Goal: Register for event/course

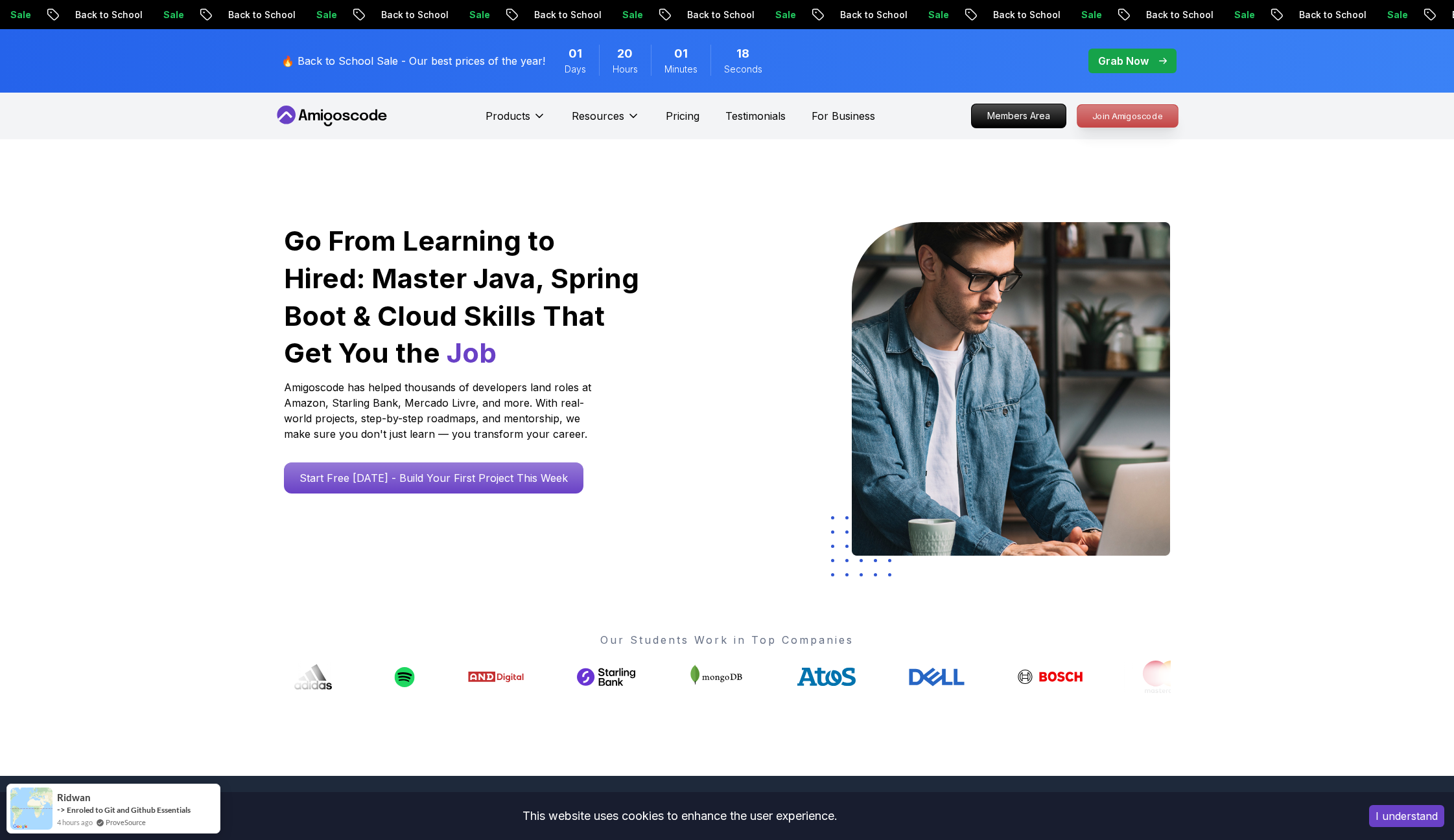
click at [1143, 118] on p "Join Amigoscode" at bounding box center [1127, 116] width 101 height 22
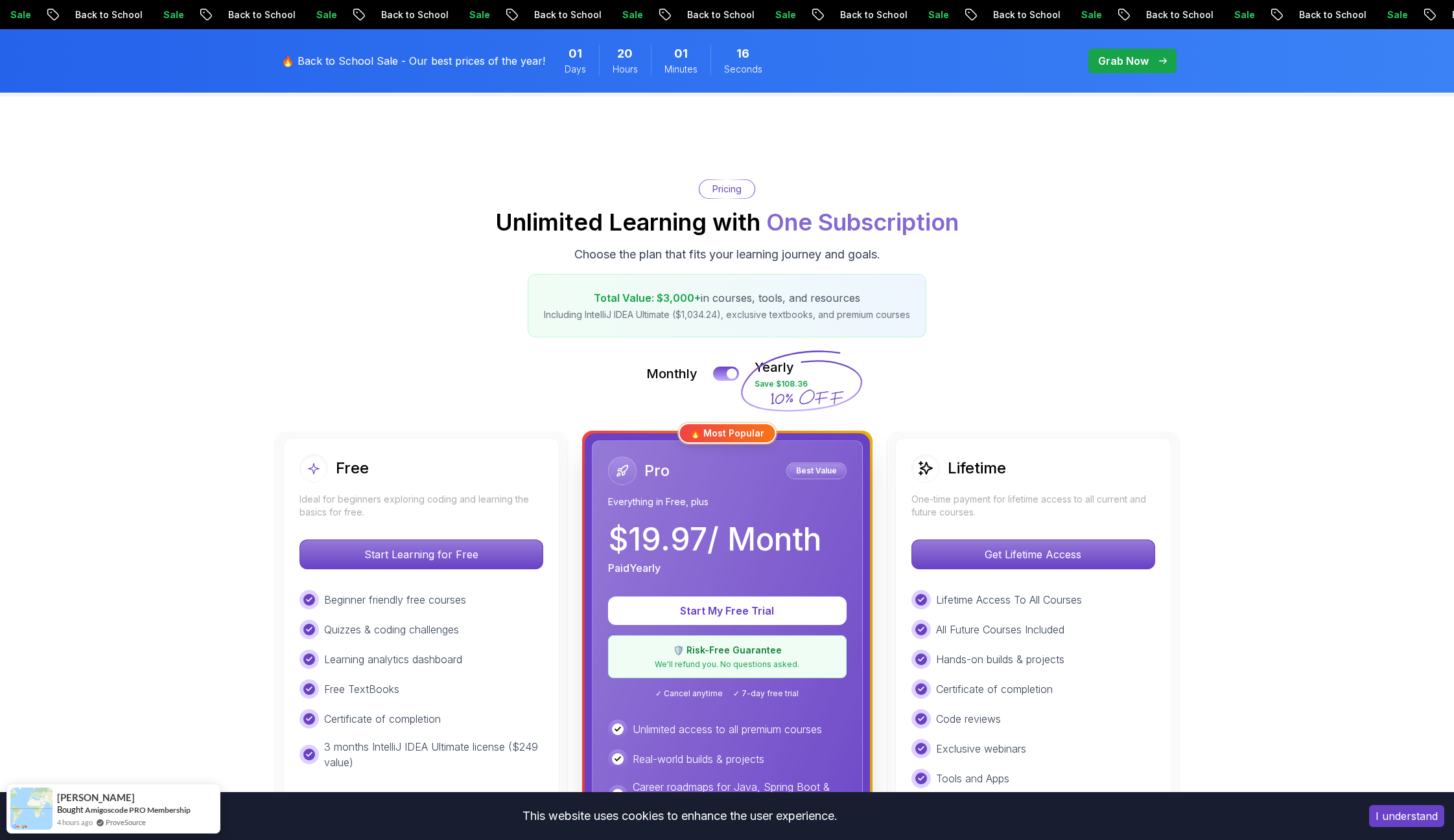
scroll to position [194, 0]
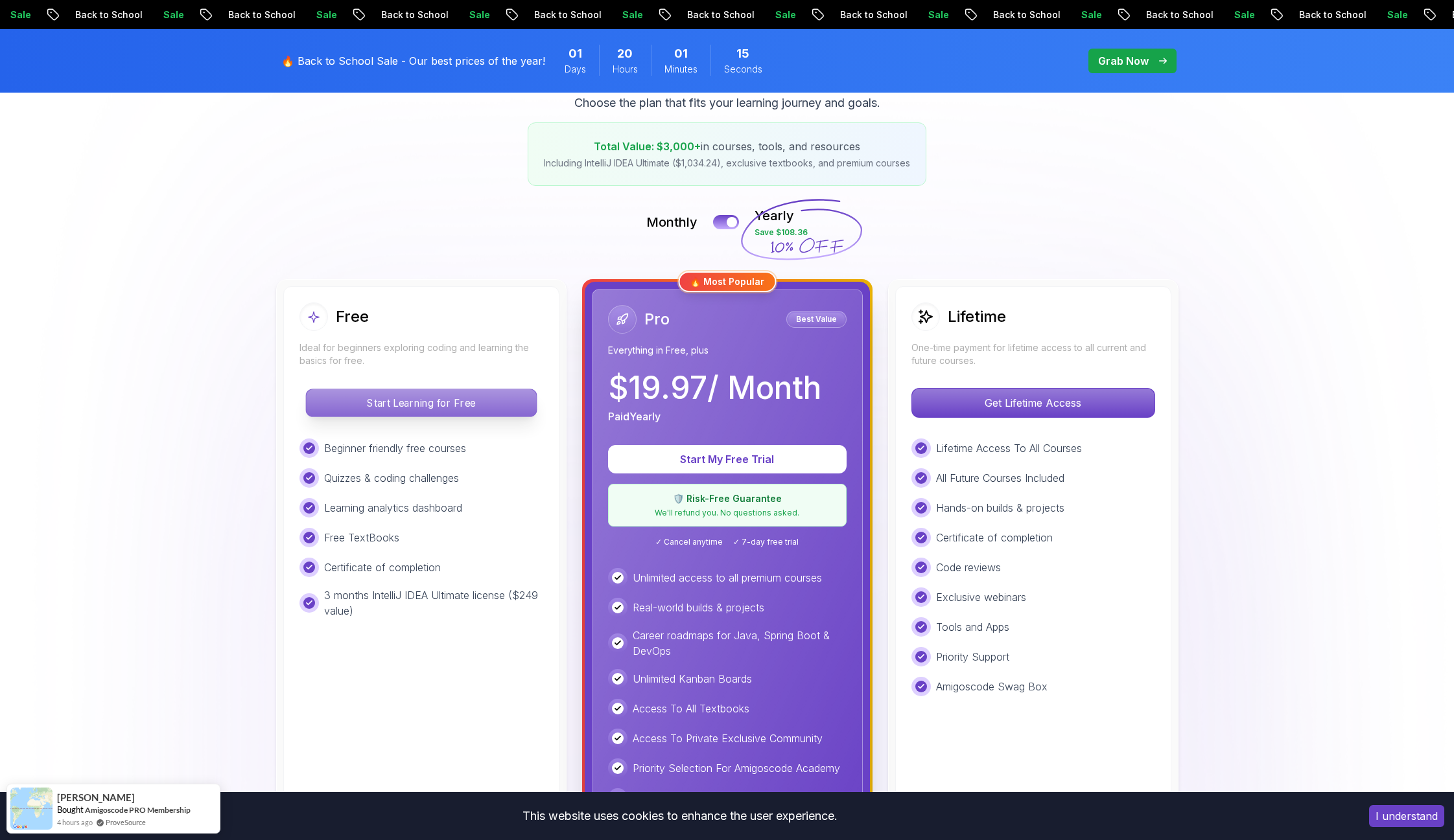
click at [417, 402] on p "Start Learning for Free" at bounding box center [421, 402] width 230 height 27
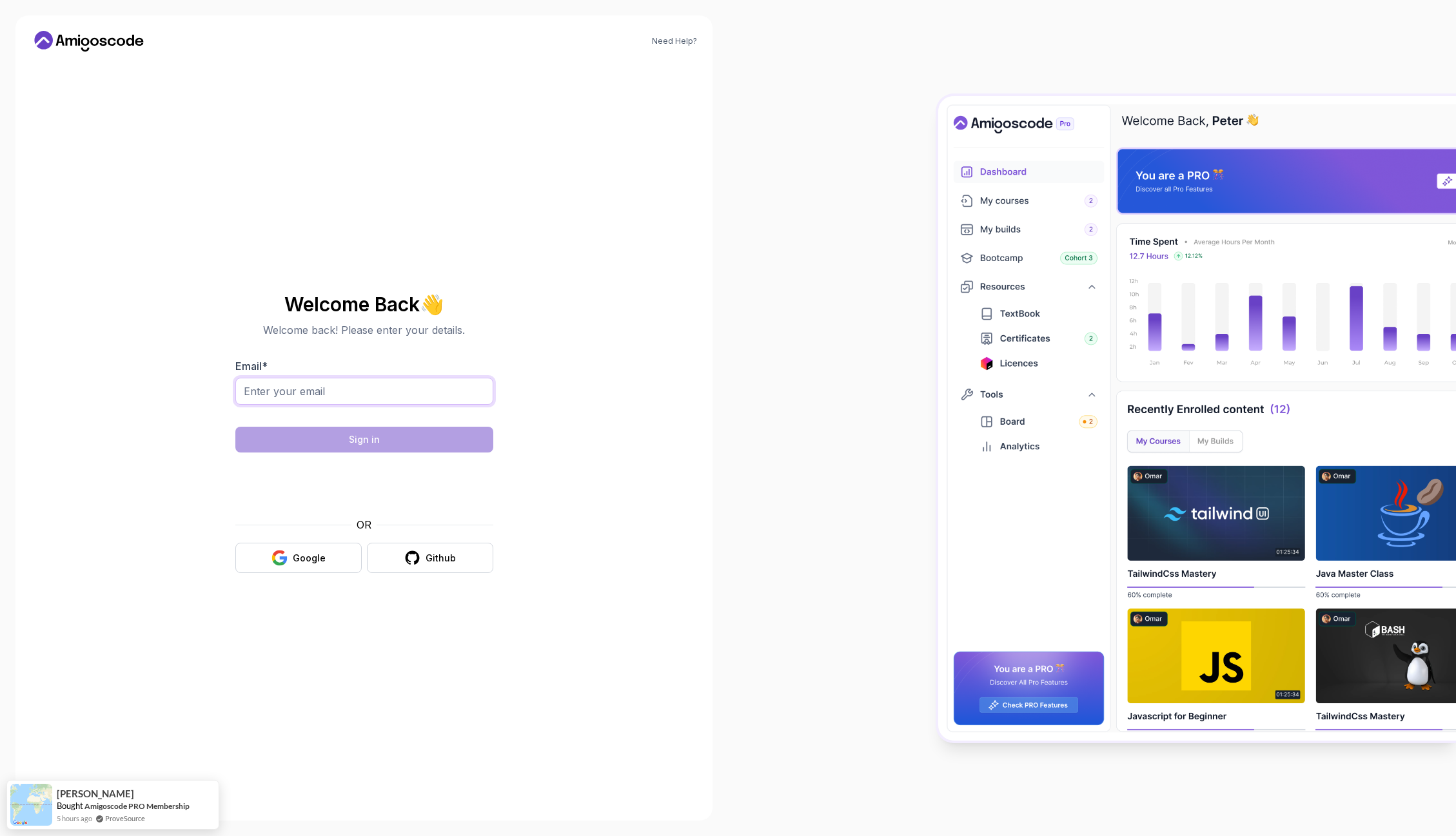
click at [387, 395] on input "Email *" at bounding box center [364, 391] width 258 height 27
click at [376, 395] on input "Email *" at bounding box center [364, 391] width 258 height 27
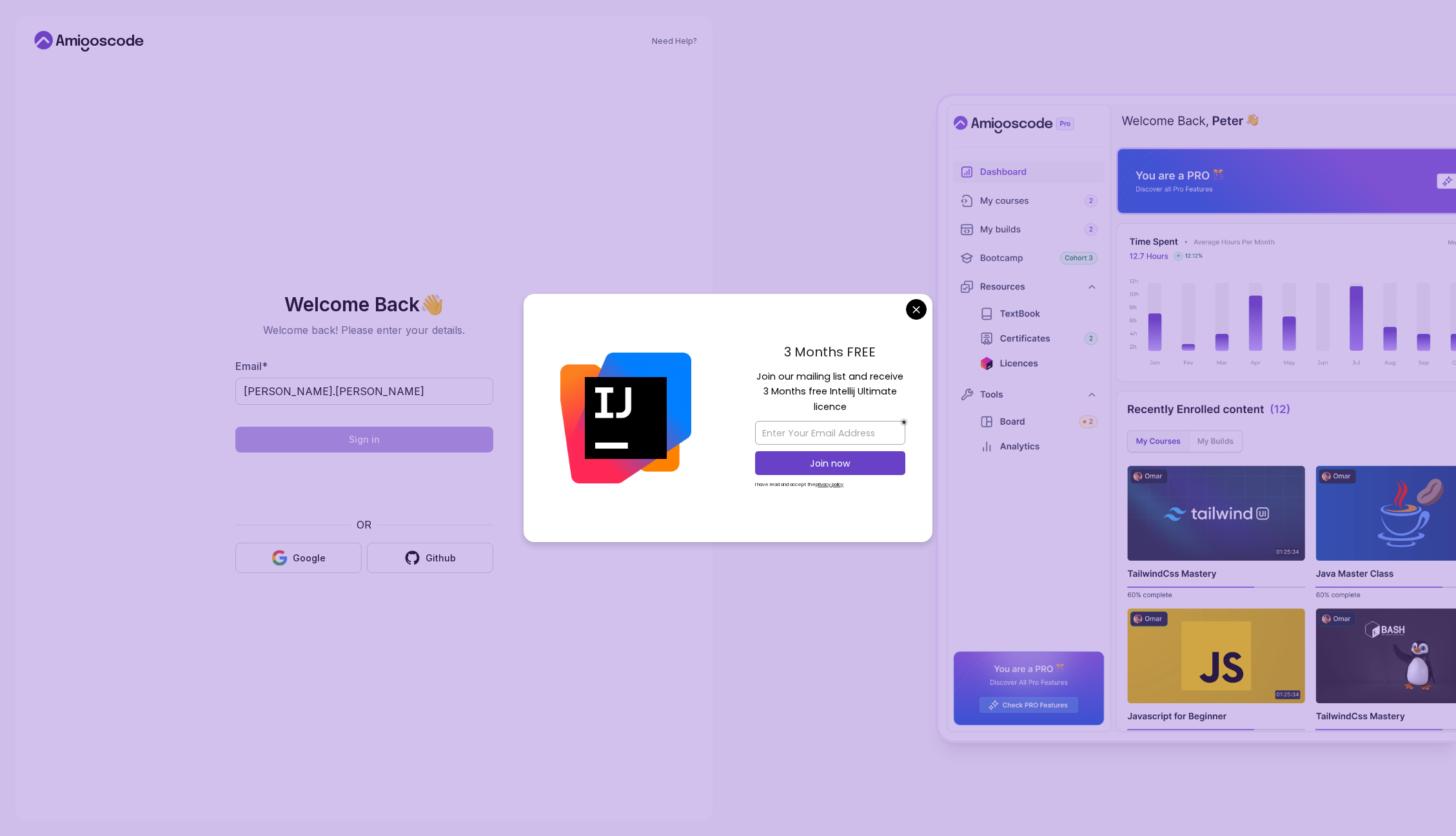
click at [917, 312] on body "Need Help? Welcome Back 👋 Welcome back! Please enter your details. Email * [PER…" at bounding box center [728, 418] width 1456 height 836
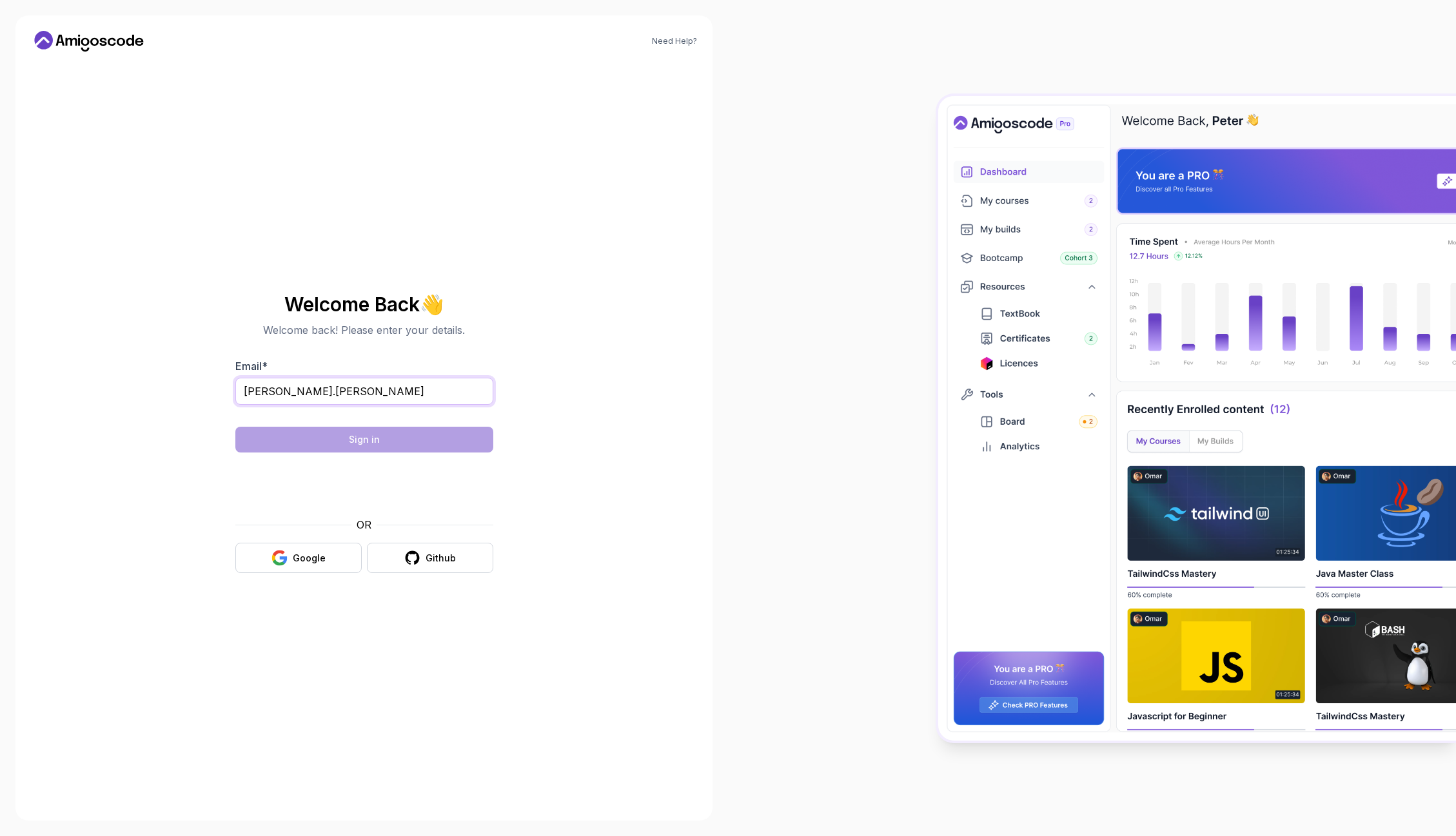
click at [356, 389] on input "[PERSON_NAME].[PERSON_NAME]" at bounding box center [364, 391] width 258 height 27
type input "[PERSON_NAME][EMAIL_ADDRESS][DOMAIN_NAME]"
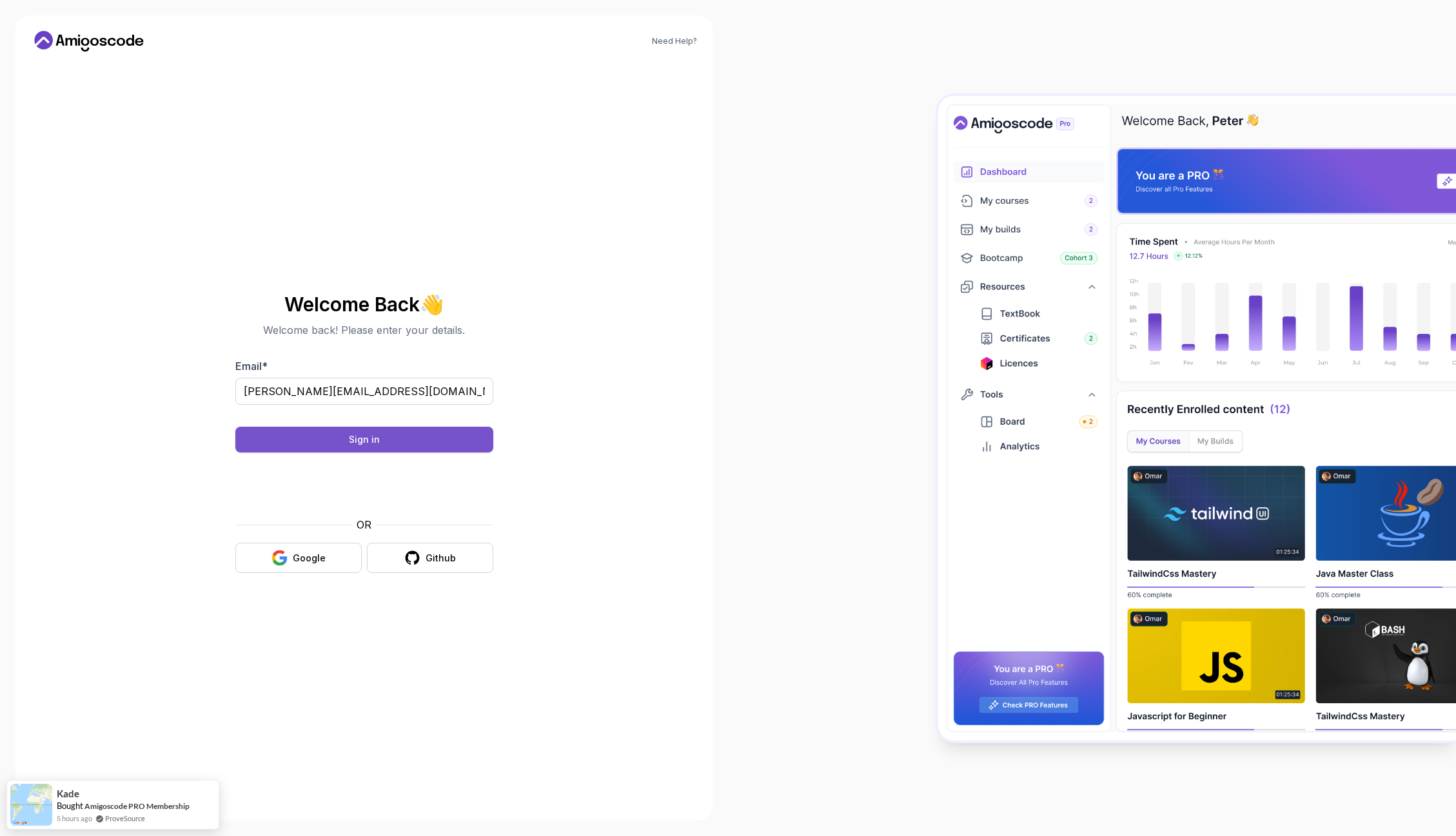
click at [418, 435] on button "Sign in" at bounding box center [364, 440] width 258 height 26
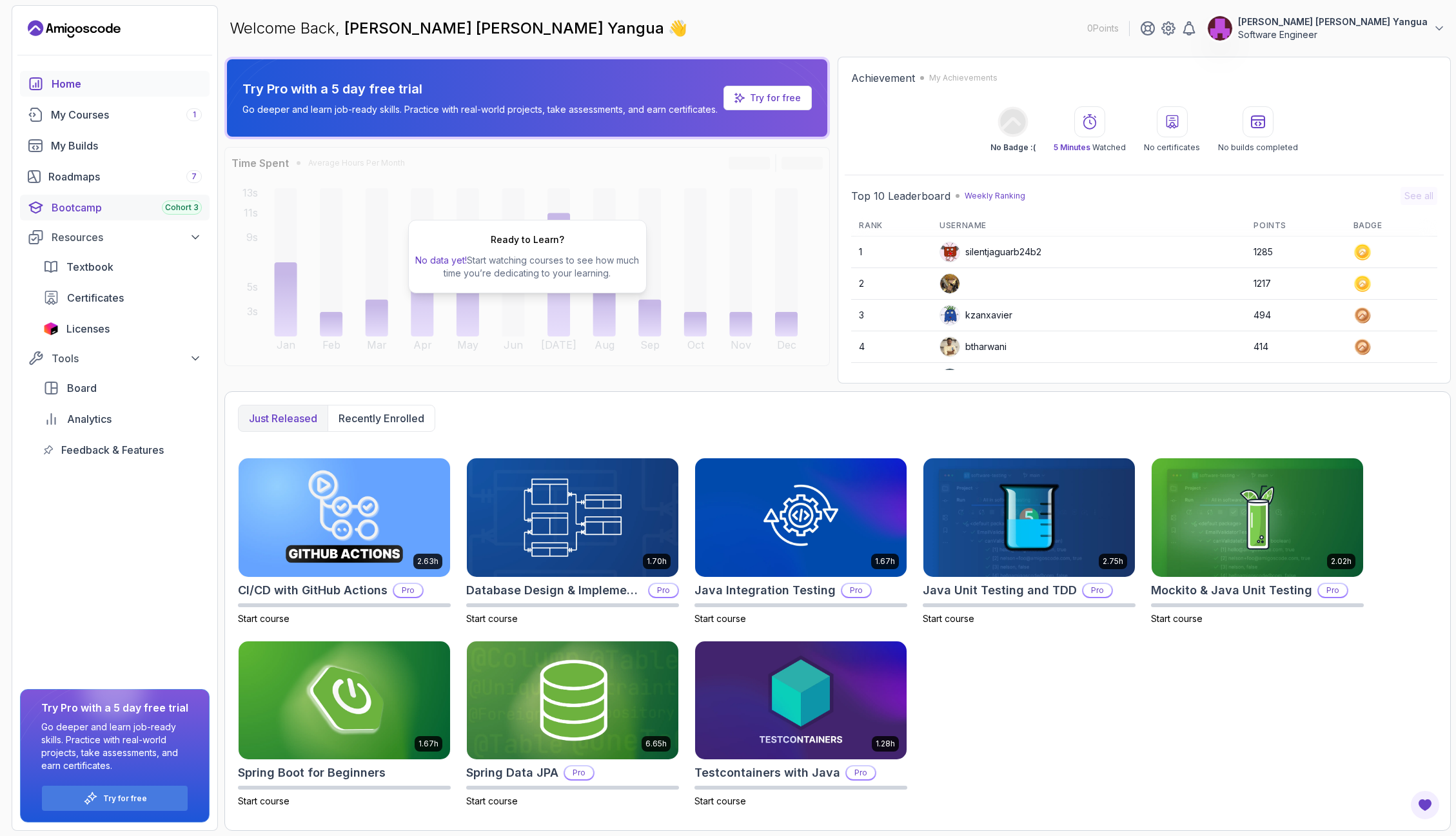
click at [96, 207] on div "Bootcamp Cohort 3" at bounding box center [126, 207] width 150 height 16
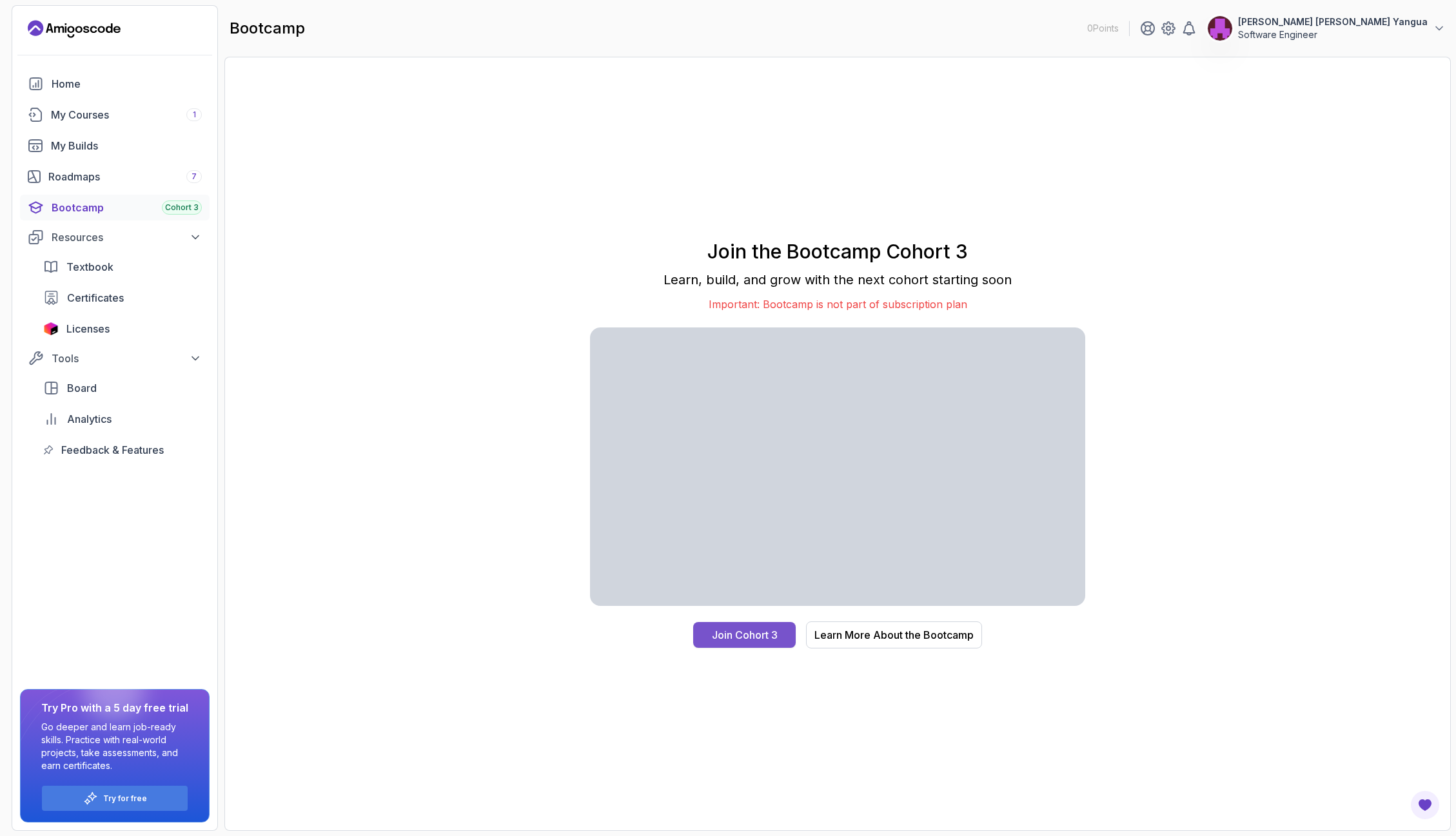
click at [740, 633] on div "Join Cohort 3" at bounding box center [745, 635] width 66 height 16
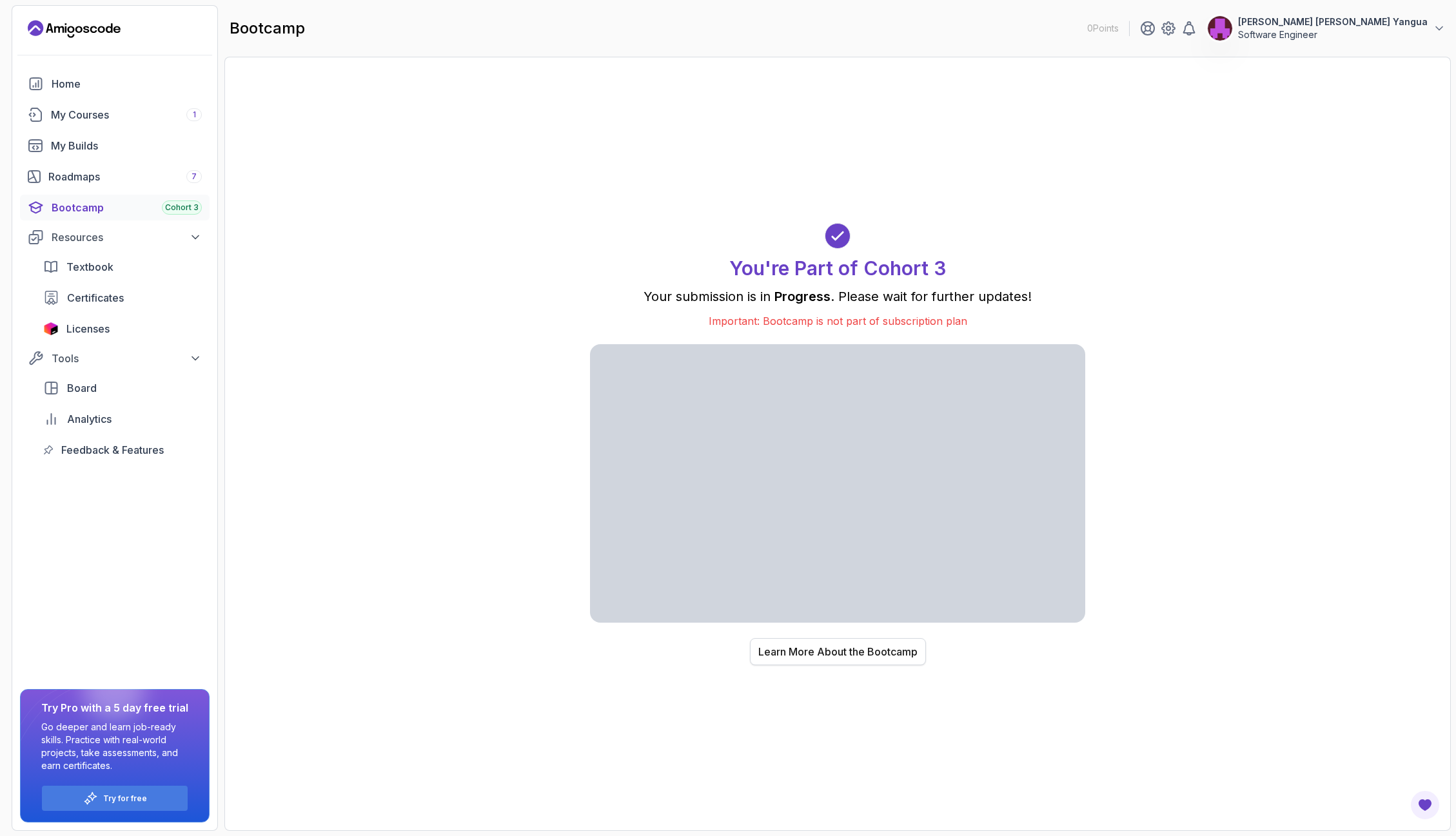
click at [819, 654] on div "Learn More About the Bootcamp" at bounding box center [837, 651] width 159 height 16
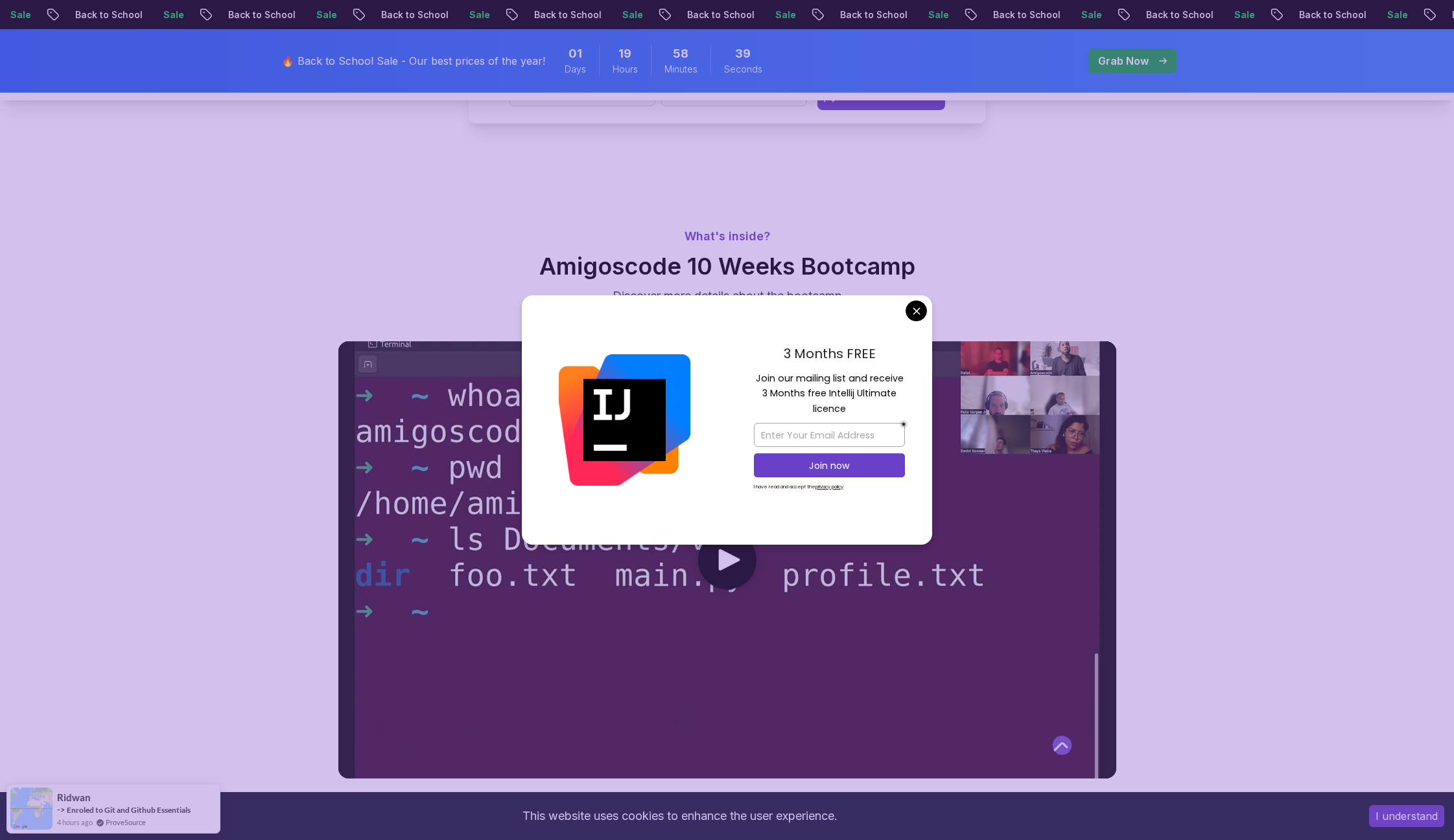
scroll to position [324, 0]
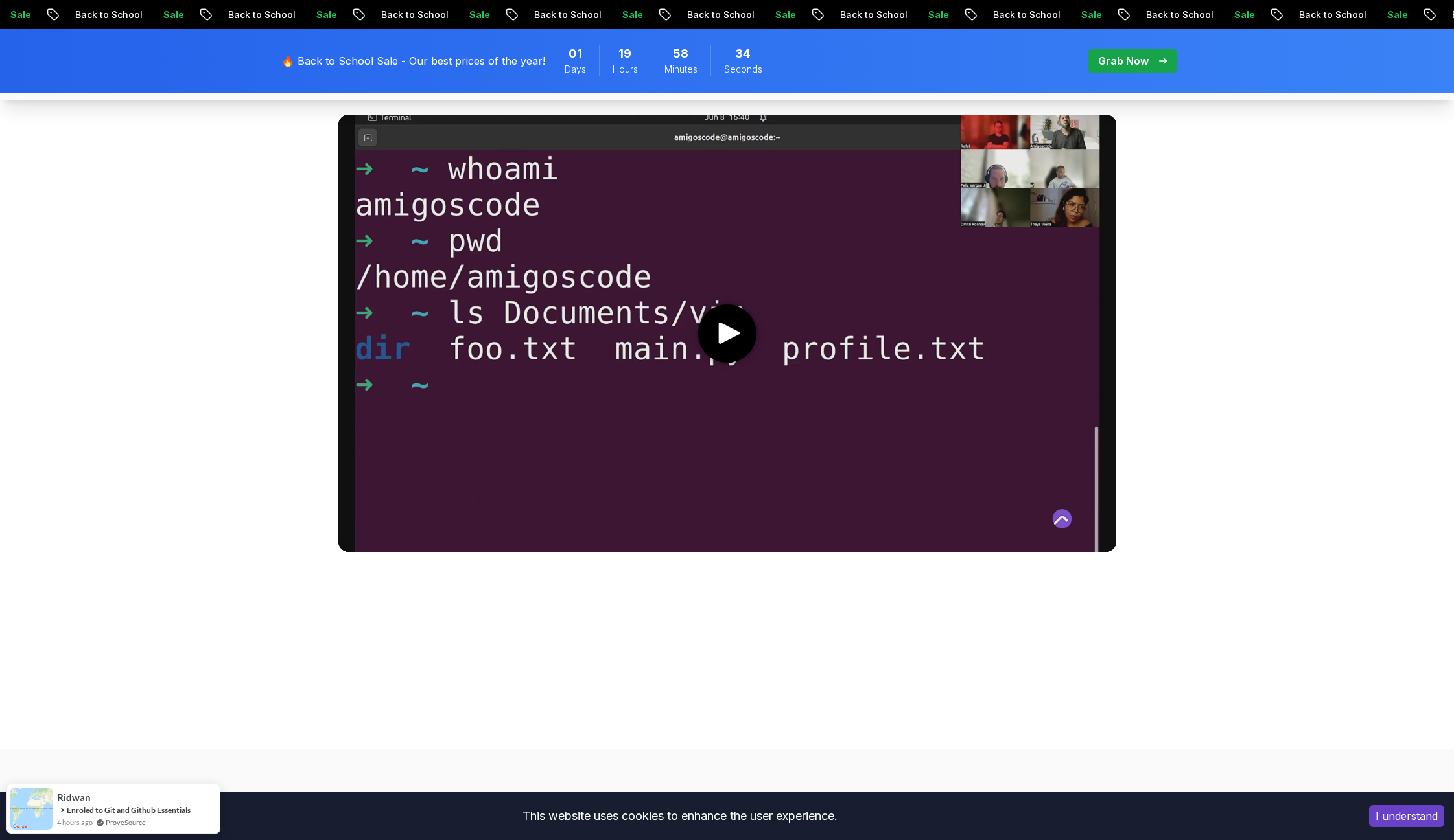
scroll to position [648, 0]
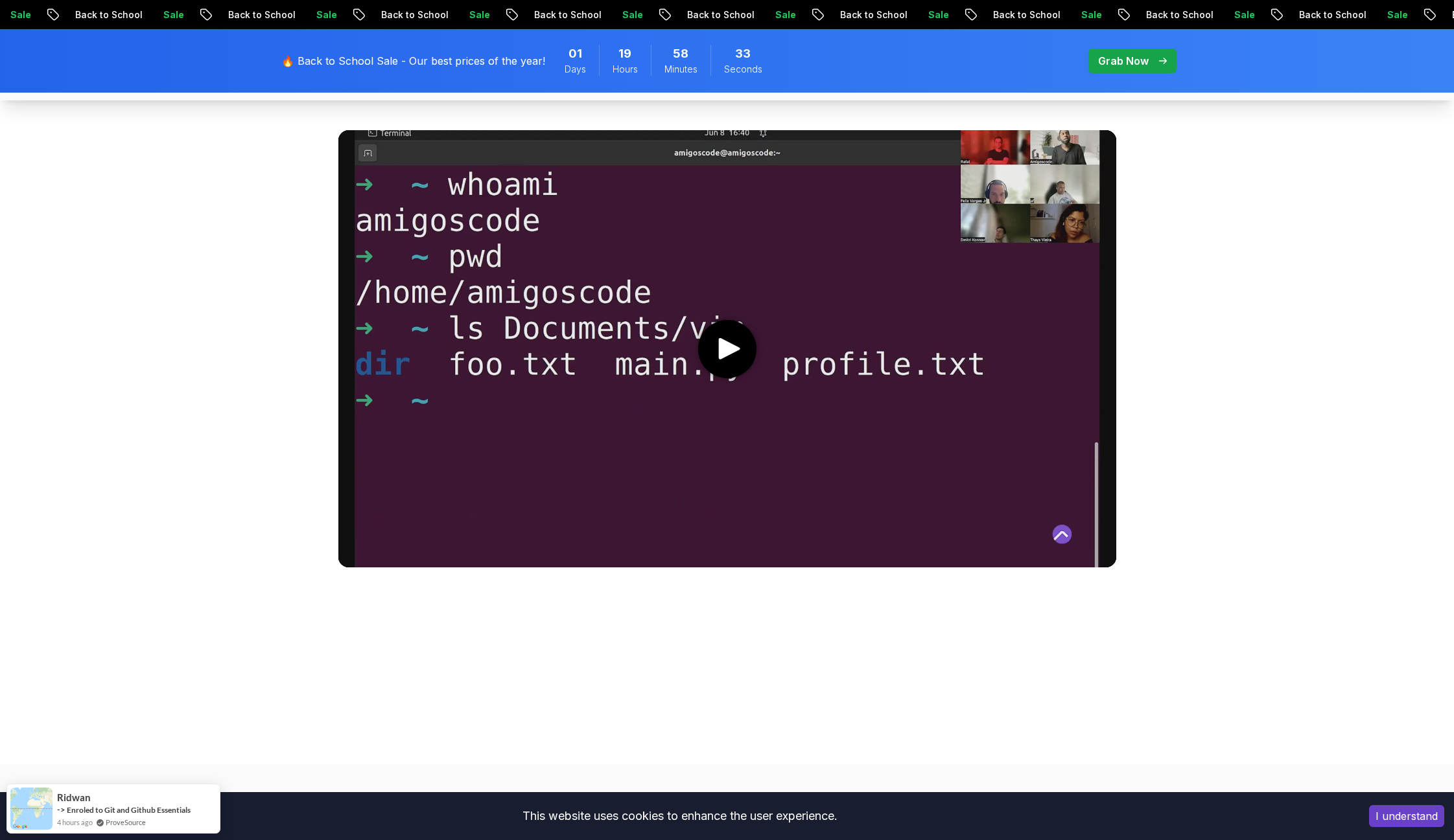
click at [733, 359] on icon "play" at bounding box center [728, 348] width 27 height 21
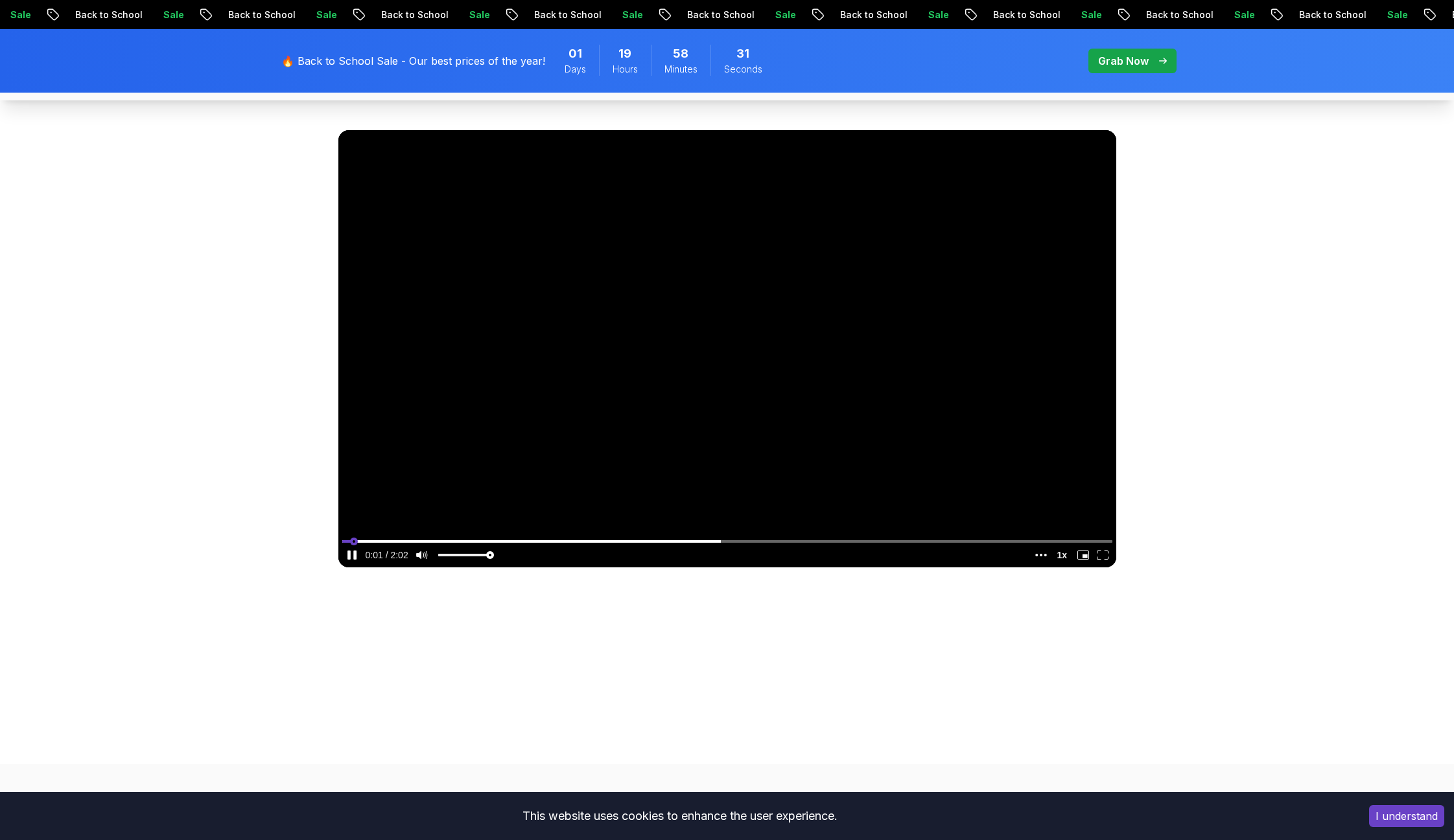
drag, startPoint x: 400, startPoint y: 540, endPoint x: 450, endPoint y: 540, distance: 50.0
click at [401, 540] on input "seek" at bounding box center [727, 542] width 770 height 17
click at [490, 541] on input "seek" at bounding box center [727, 542] width 770 height 17
click at [589, 540] on input "seek" at bounding box center [727, 542] width 770 height 17
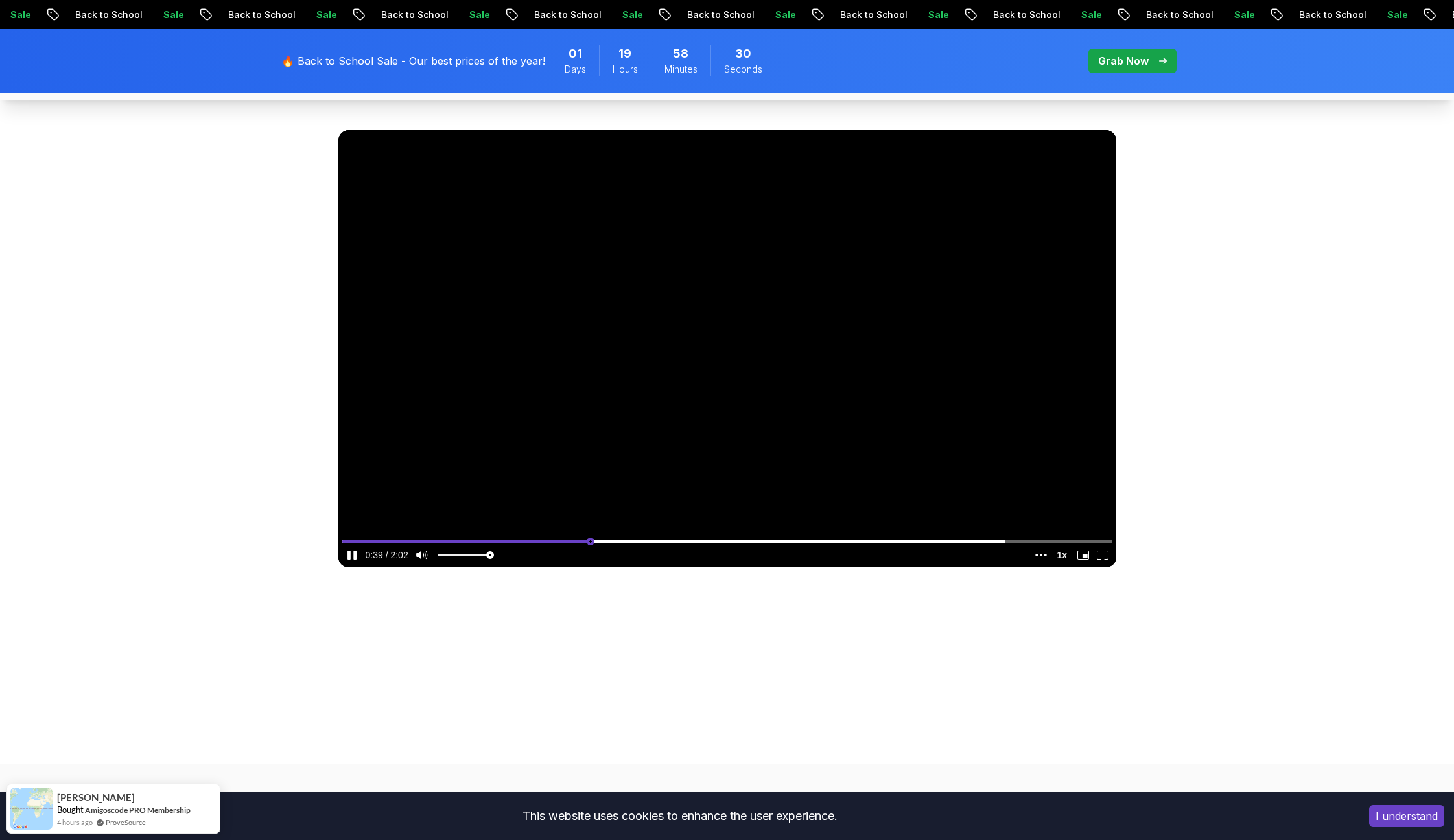
click at [696, 537] on input "seek" at bounding box center [727, 542] width 770 height 17
click at [817, 539] on input "seek" at bounding box center [727, 542] width 770 height 17
click at [909, 539] on input "seek" at bounding box center [727, 542] width 770 height 17
click at [977, 537] on input "seek" at bounding box center [727, 542] width 770 height 17
type input "0.829252630264455"
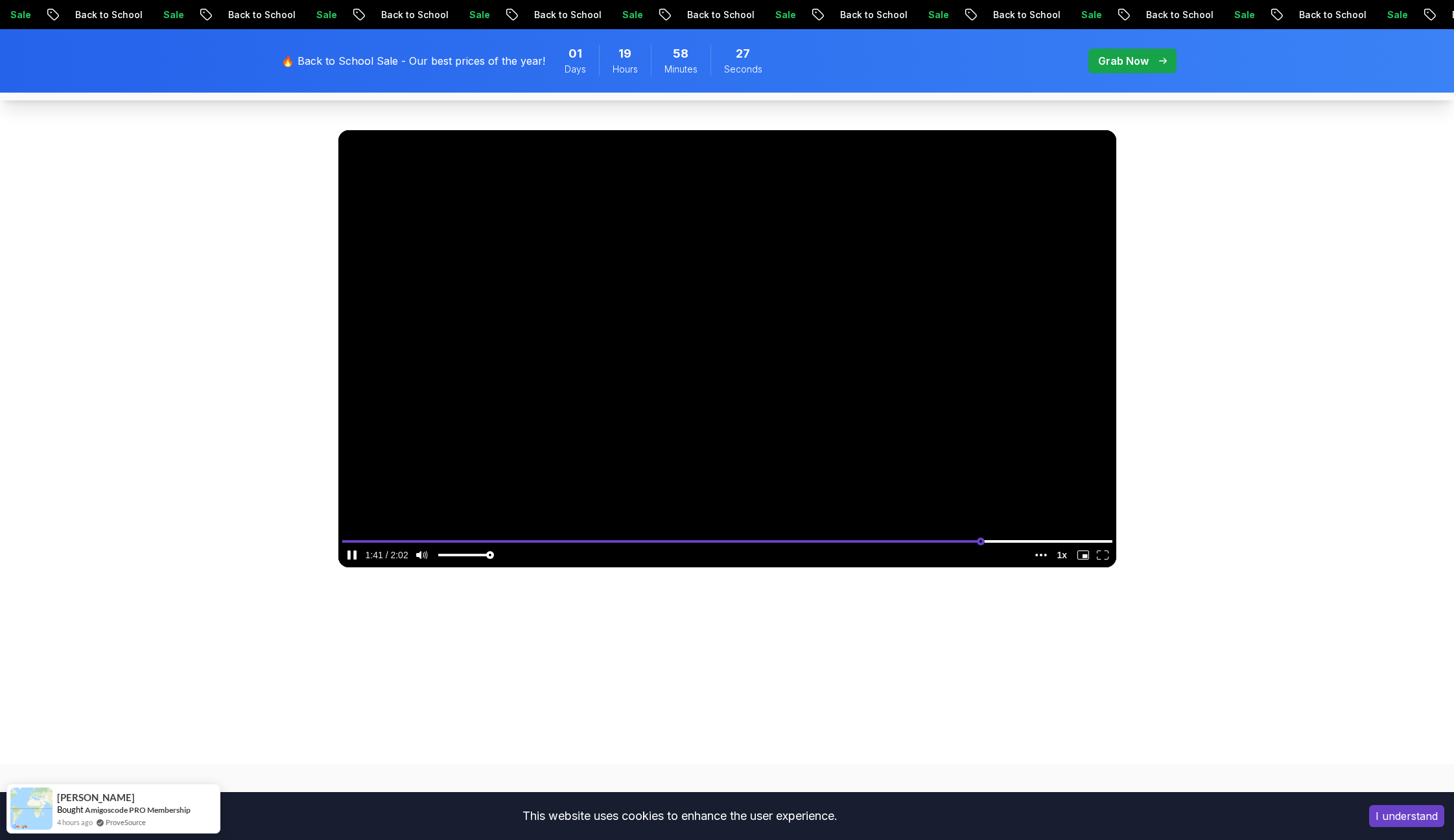
click at [1020, 538] on input "seek" at bounding box center [727, 542] width 770 height 17
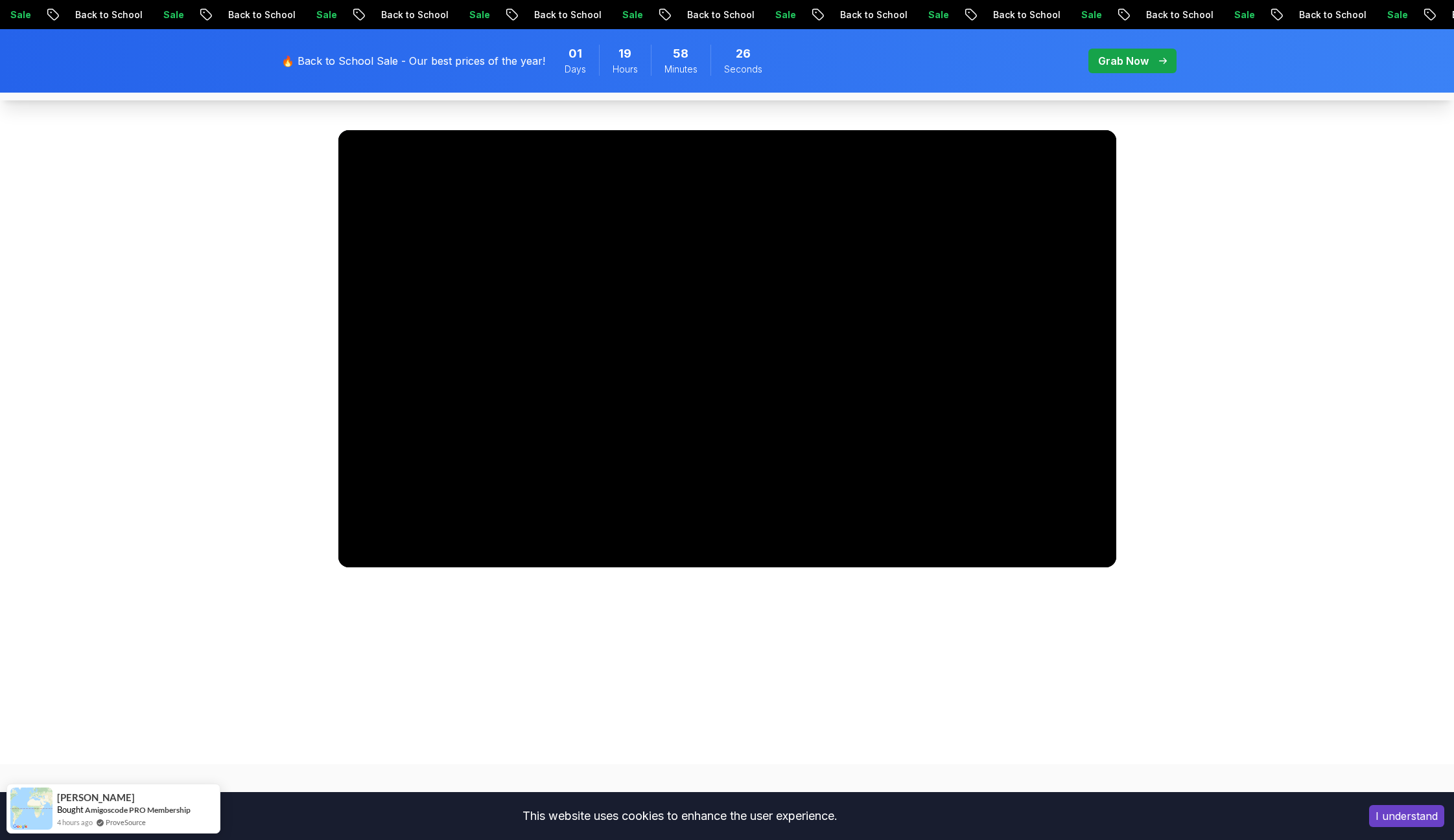
click at [1169, 517] on section "What's inside? Amigoscode 10 Weeks Bootcamp Discover more details about the boo…" at bounding box center [727, 284] width 1454 height 566
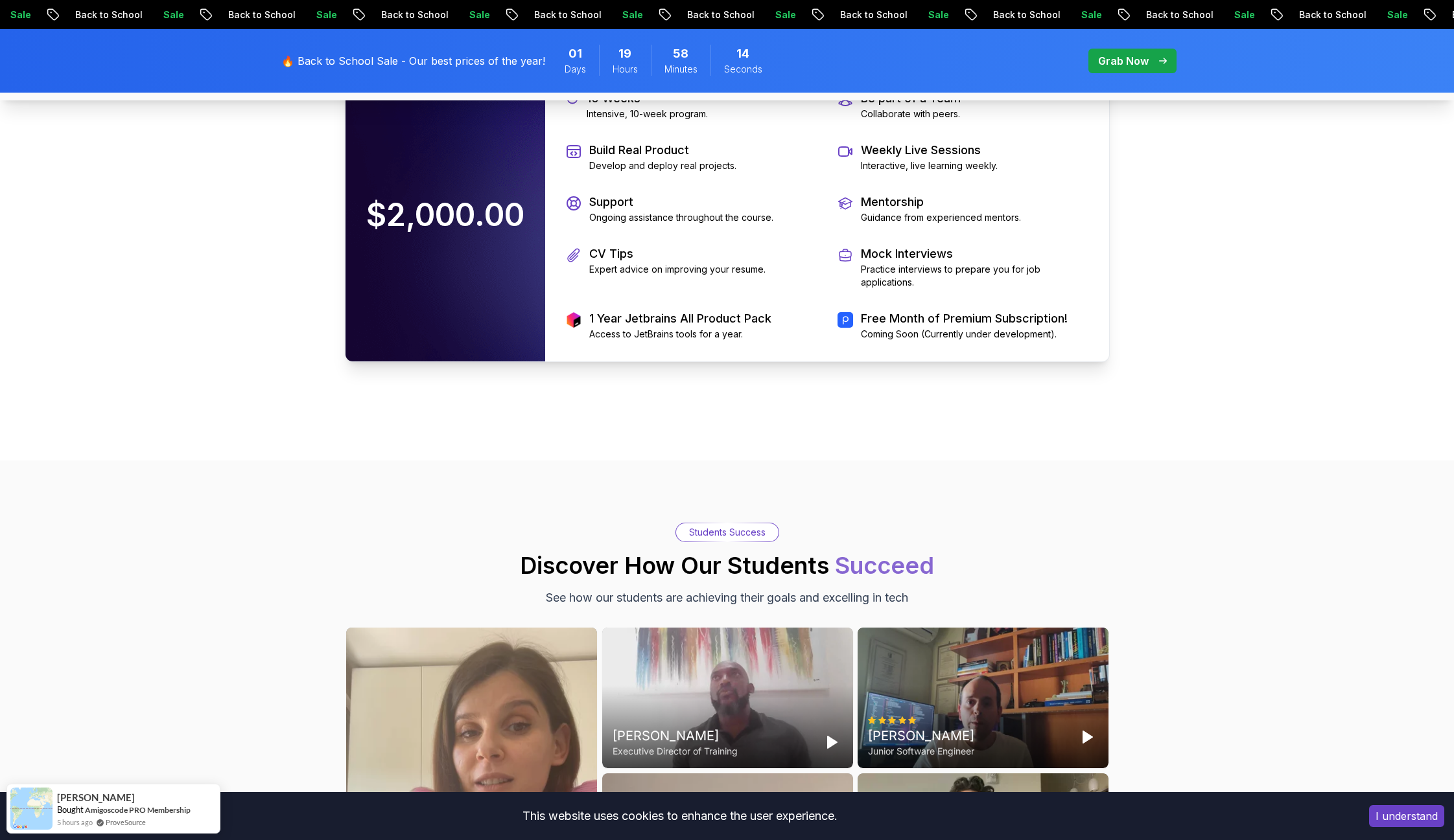
scroll to position [2851, 0]
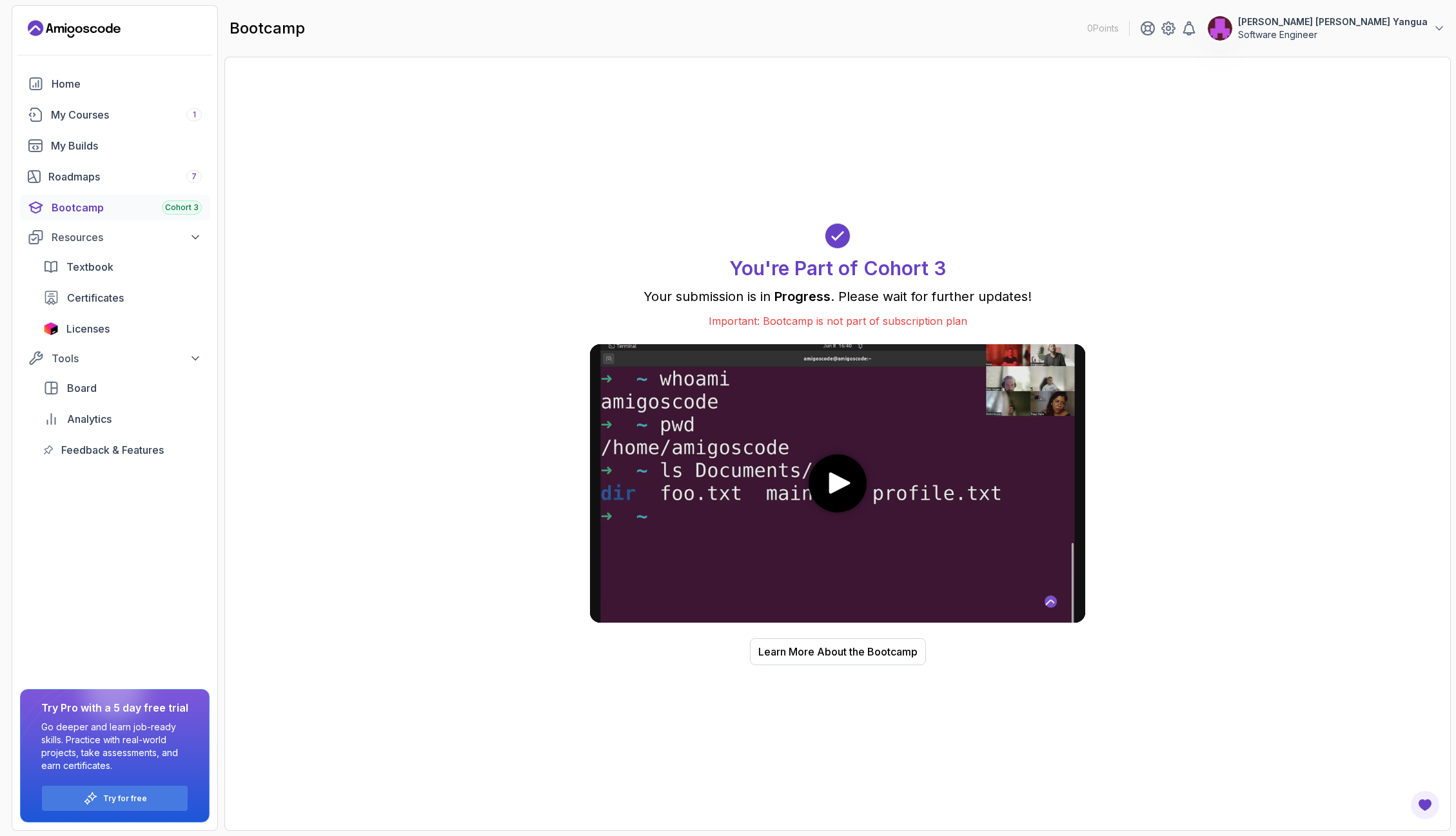
click at [841, 234] on icon at bounding box center [837, 235] width 10 height 7
click at [830, 257] on h1 "You're Part of Cohort 3" at bounding box center [838, 268] width 217 height 23
click at [115, 232] on div "Resources" at bounding box center [126, 237] width 150 height 16
click at [194, 218] on link "Bootcamp Cohort 3" at bounding box center [115, 208] width 189 height 26
click at [191, 211] on span "Cohort 3" at bounding box center [181, 207] width 33 height 10
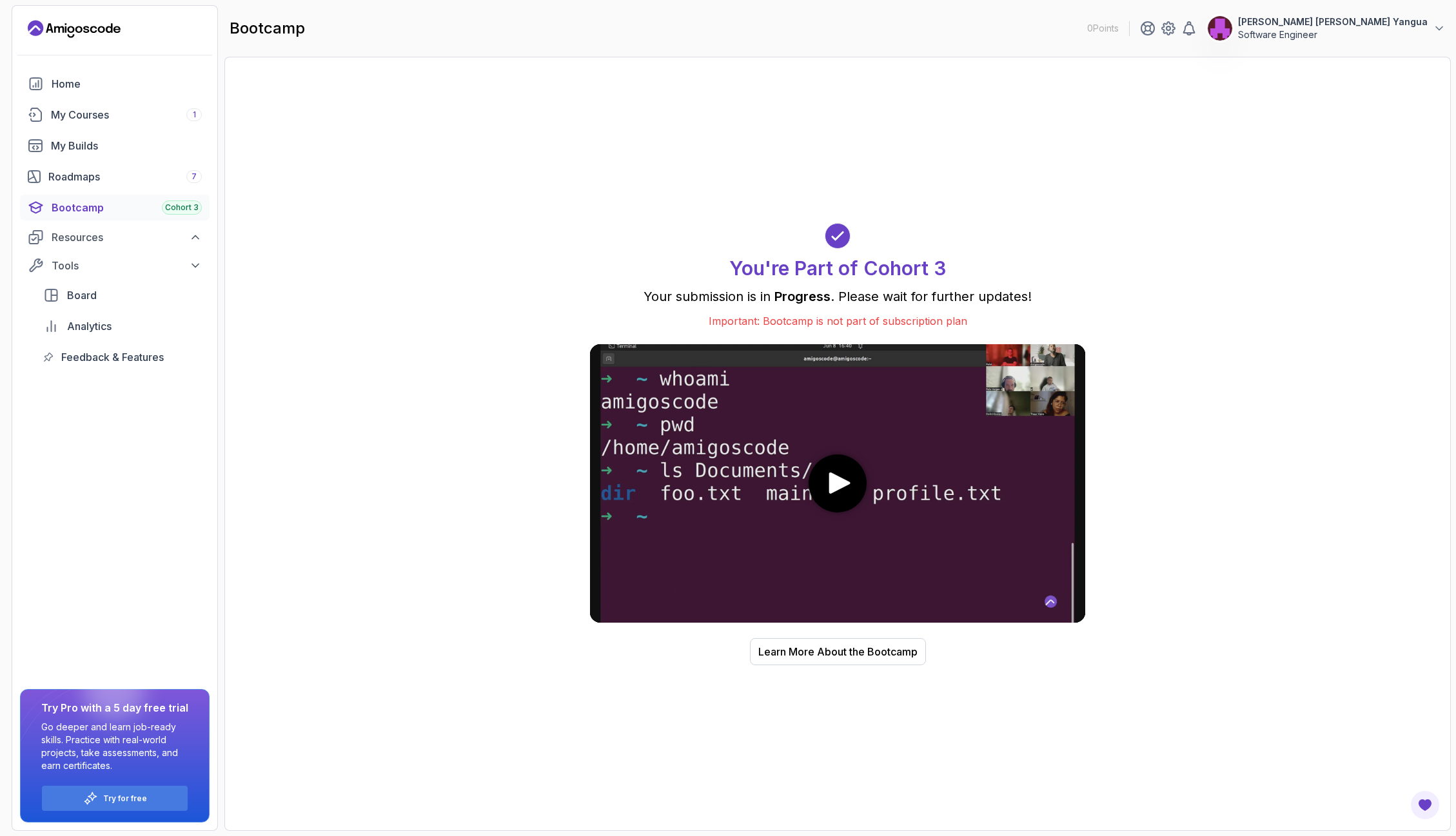
click at [191, 211] on span "Cohort 3" at bounding box center [181, 207] width 33 height 10
click at [135, 120] on div "My Courses 1" at bounding box center [126, 114] width 151 height 16
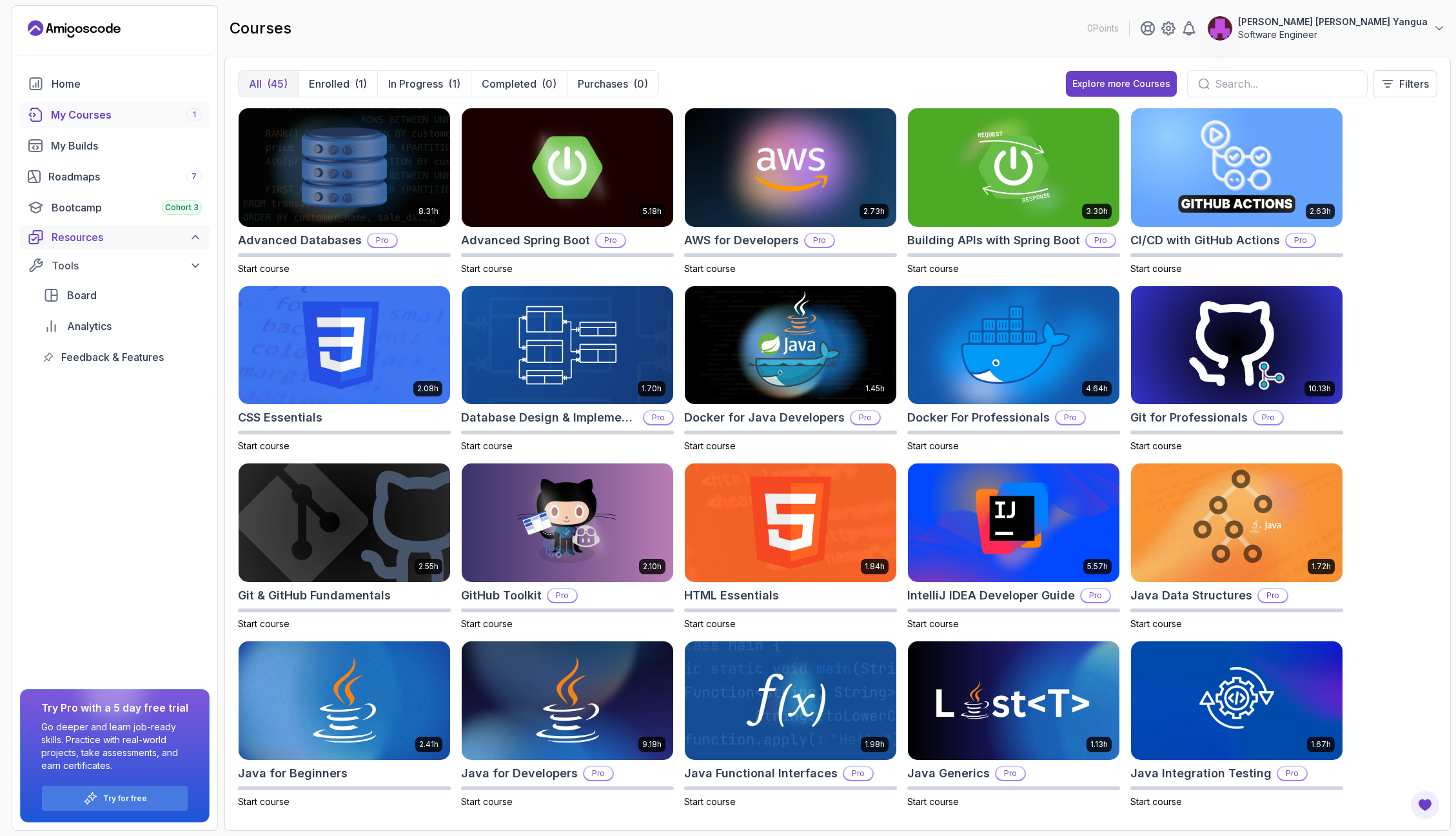
click at [89, 241] on div "Resources" at bounding box center [126, 237] width 150 height 16
